Goal: Communication & Community: Answer question/provide support

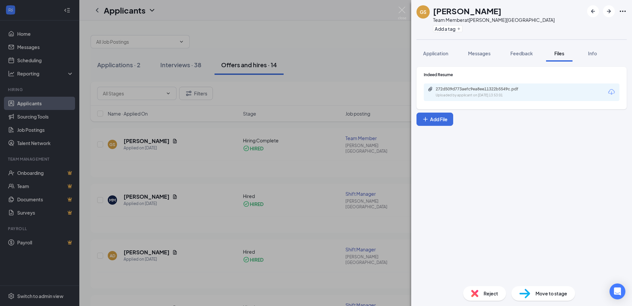
click at [452, 12] on h1 "[PERSON_NAME]" at bounding box center [467, 10] width 68 height 11
click at [452, 11] on h1 "[PERSON_NAME]" at bounding box center [467, 10] width 68 height 11
drag, startPoint x: 452, startPoint y: 11, endPoint x: 505, endPoint y: 12, distance: 53.3
click at [521, 9] on div "GS Grace Sherrill Team Member at Harker Heights Add a tag" at bounding box center [521, 19] width 221 height 39
click at [454, 10] on h1 "[PERSON_NAME]" at bounding box center [467, 10] width 68 height 11
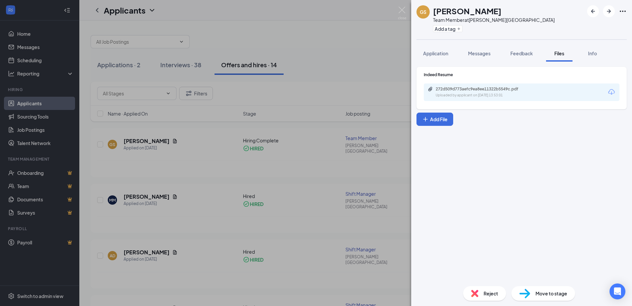
drag, startPoint x: 454, startPoint y: 10, endPoint x: 530, endPoint y: 6, distance: 75.8
click at [531, 6] on div "GS Grace Sherrill Team Member at Harker Heights Add a tag" at bounding box center [521, 19] width 221 height 39
click at [445, 11] on h1 "[PERSON_NAME]" at bounding box center [467, 10] width 68 height 11
drag, startPoint x: 445, startPoint y: 11, endPoint x: 484, endPoint y: 12, distance: 39.0
click at [484, 12] on h1 "[PERSON_NAME]" at bounding box center [467, 10] width 68 height 11
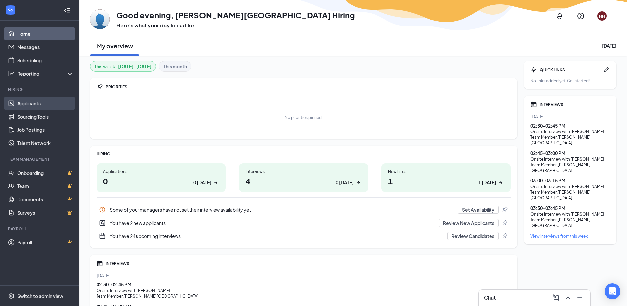
click at [37, 100] on link "Applicants" at bounding box center [45, 103] width 57 height 13
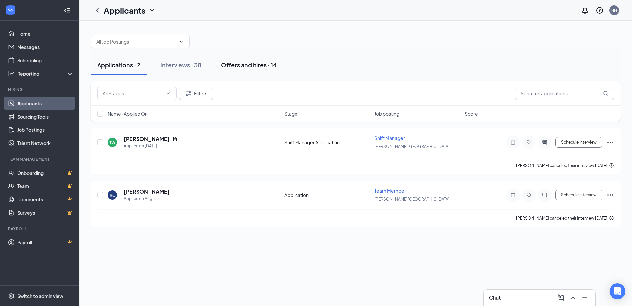
click at [242, 65] on div "Offers and hires · 14" at bounding box center [249, 65] width 56 height 8
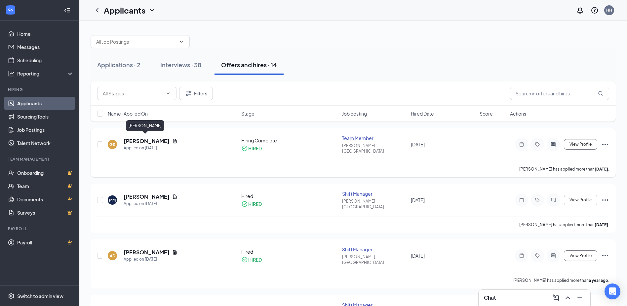
click at [141, 137] on h5 "[PERSON_NAME]" at bounding box center [147, 140] width 46 height 7
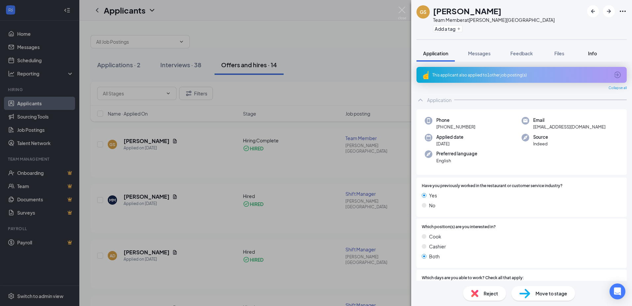
click at [594, 54] on span "Info" at bounding box center [592, 53] width 9 height 6
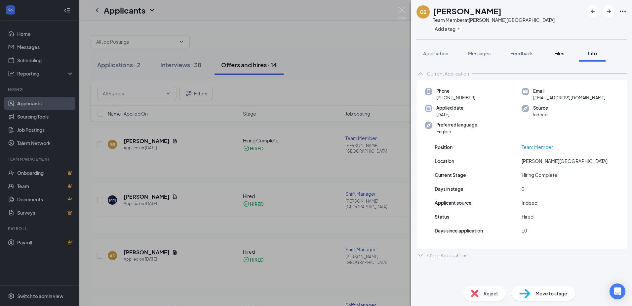
click at [560, 53] on span "Files" at bounding box center [560, 53] width 10 height 6
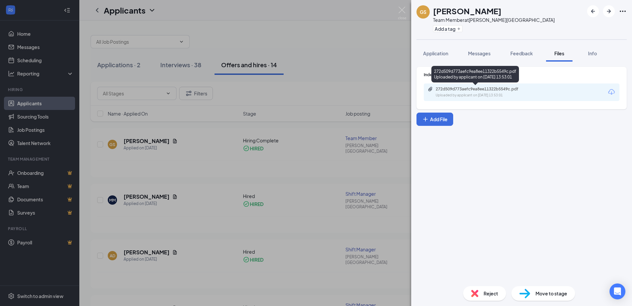
click at [482, 92] on div "272d509d773aefc9ea8ee11322b5549c.pdf Uploaded by applicant on [DATE] 13:53:01" at bounding box center [481, 92] width 107 height 12
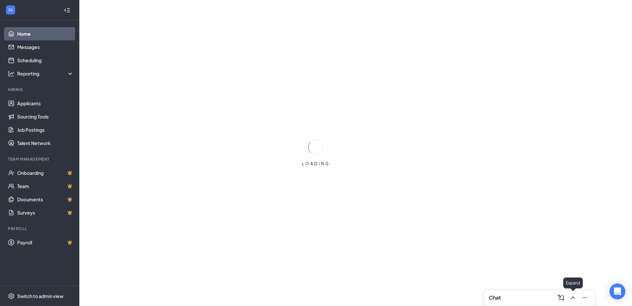
click at [574, 297] on icon "ChevronUp" at bounding box center [573, 297] width 4 height 3
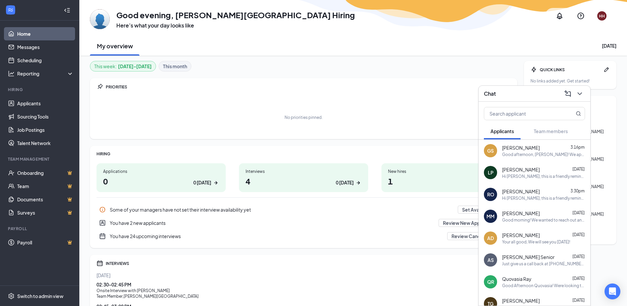
click at [526, 159] on div "GS Grace Sherrill 3:16pm Good afternoon, Grace! We apologize for the delay! The…" at bounding box center [535, 151] width 112 height 22
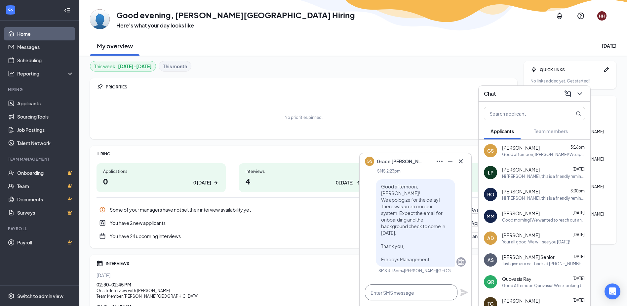
click at [402, 296] on textarea at bounding box center [411, 292] width 93 height 16
type textarea "g"
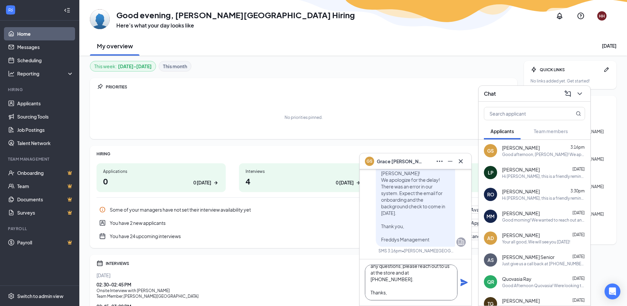
scroll to position [60, 0]
type textarea "Good Evening! Your onboarding paperwork and background check has been sent. Loo…"
click at [463, 285] on icon "Plane" at bounding box center [464, 282] width 8 height 8
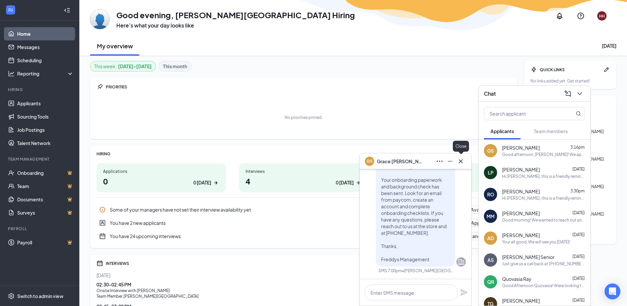
click at [459, 163] on icon "Cross" at bounding box center [461, 161] width 8 height 8
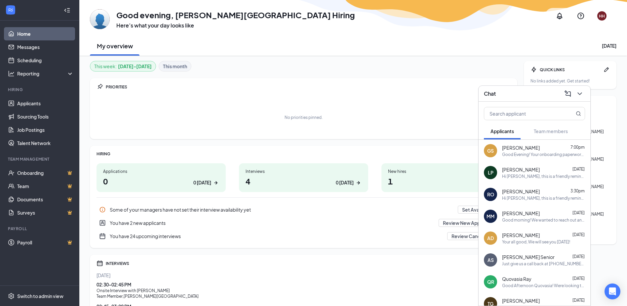
scroll to position [101, 0]
